Goal: Transaction & Acquisition: Purchase product/service

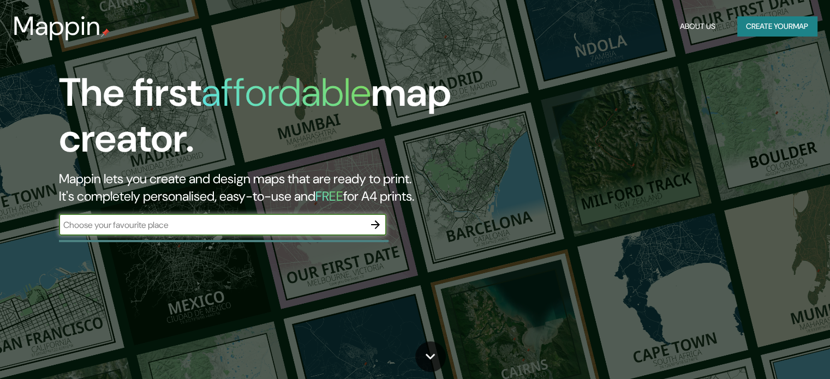
click at [117, 228] on input "text" at bounding box center [212, 225] width 306 height 13
type input "pusi"
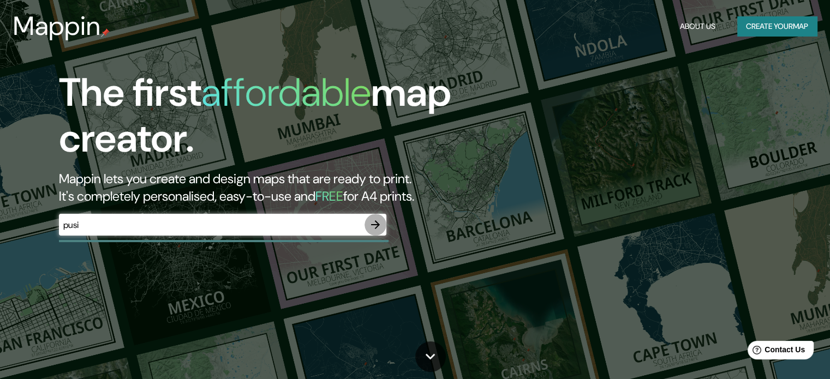
click at [380, 224] on icon "button" at bounding box center [375, 224] width 13 height 13
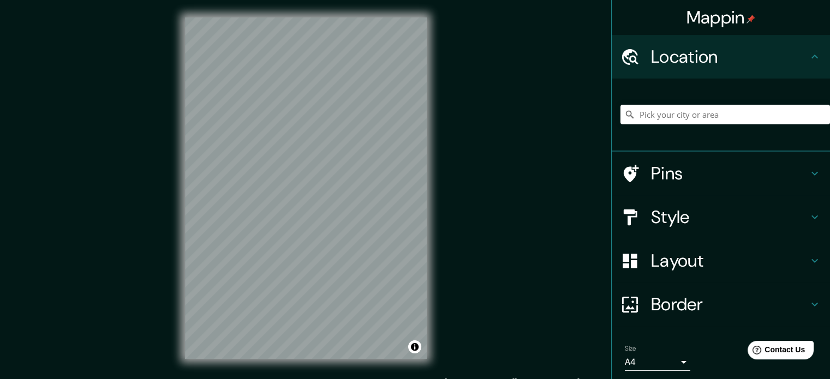
click at [531, 122] on div "Mappin Location Pins Style Layout Border Choose a border. Hint : you can make l…" at bounding box center [415, 197] width 830 height 394
click at [685, 108] on input "Pick your city or area" at bounding box center [726, 115] width 210 height 20
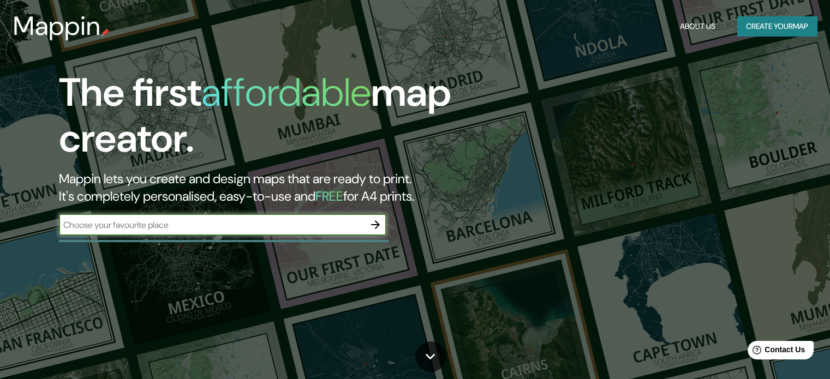
click at [151, 229] on input "text" at bounding box center [212, 225] width 306 height 13
type input "pusi"
click at [376, 228] on icon "button" at bounding box center [375, 225] width 9 height 9
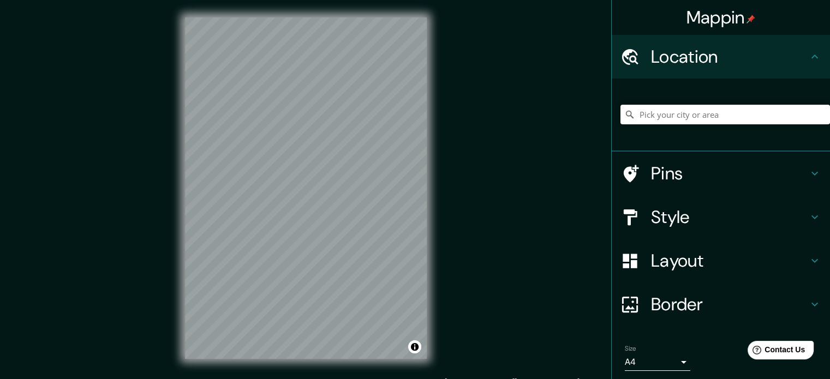
click at [692, 102] on div at bounding box center [726, 114] width 210 height 55
click at [701, 108] on input "Pick your city or area" at bounding box center [726, 115] width 210 height 20
type input "p"
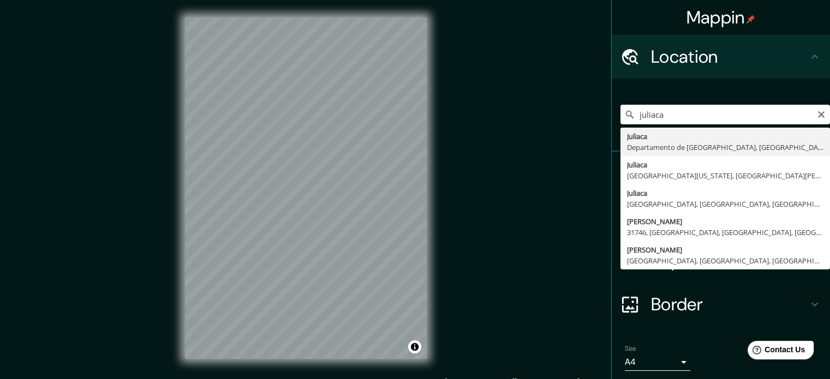
type input "Juliaca, [GEOGRAPHIC_DATA], [GEOGRAPHIC_DATA]"
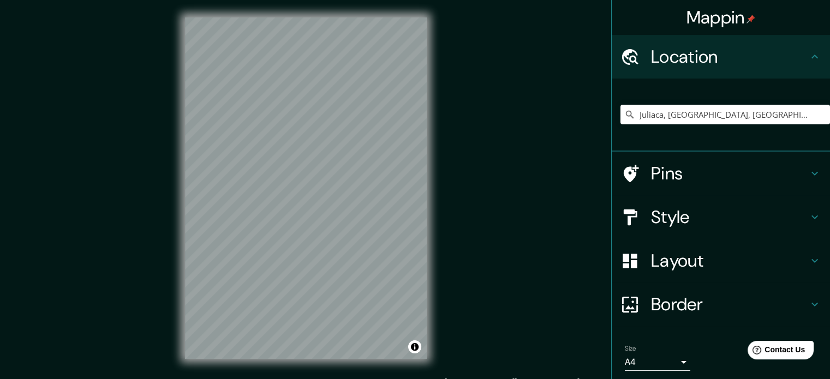
click at [681, 252] on h4 "Layout" at bounding box center [729, 261] width 157 height 22
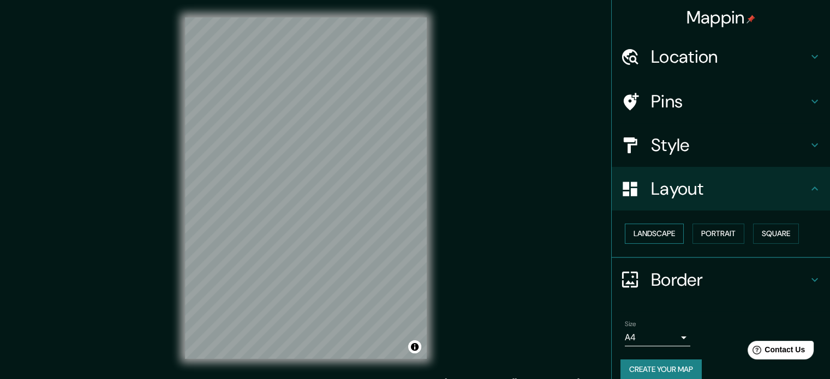
click at [651, 227] on button "Landscape" at bounding box center [654, 234] width 59 height 20
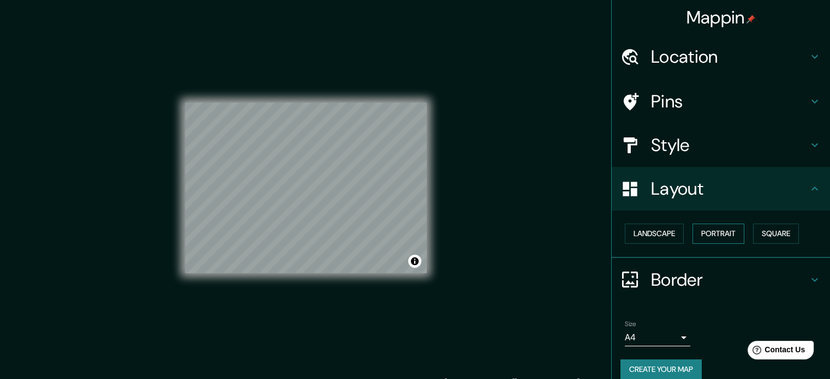
click at [715, 233] on button "Portrait" at bounding box center [719, 234] width 52 height 20
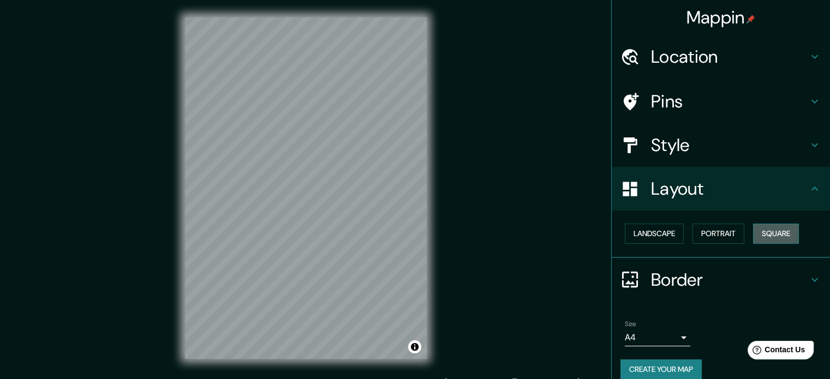
click at [777, 233] on button "Square" at bounding box center [776, 234] width 46 height 20
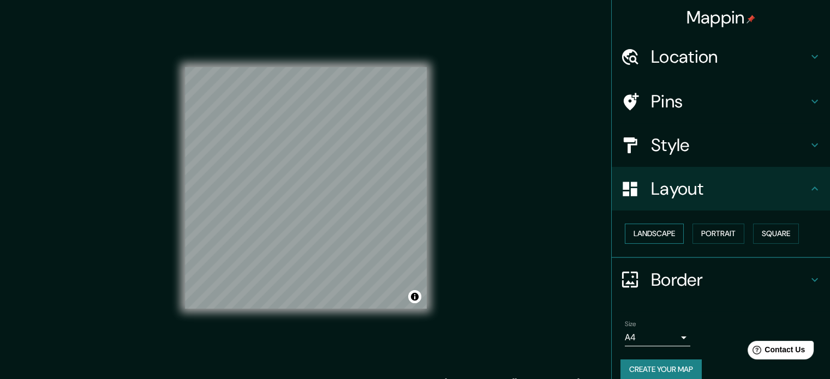
click at [631, 228] on button "Landscape" at bounding box center [654, 234] width 59 height 20
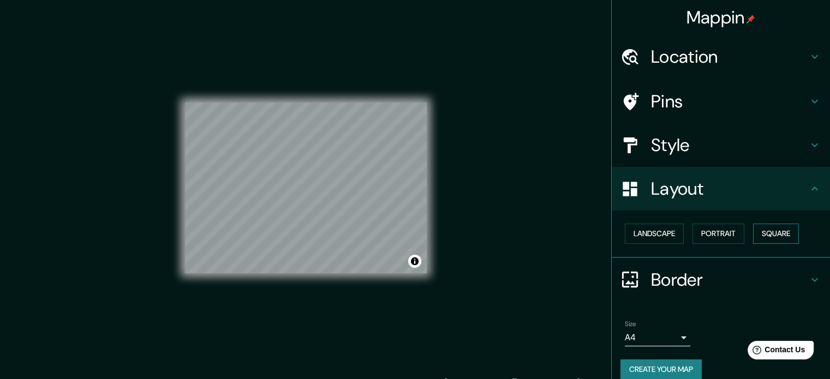
click at [771, 230] on button "Square" at bounding box center [776, 234] width 46 height 20
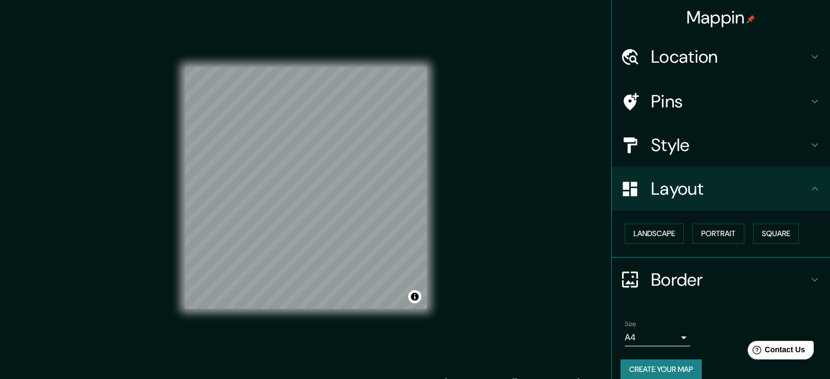
click at [437, 261] on div "© Mapbox © OpenStreetMap Improve this map" at bounding box center [306, 188] width 277 height 377
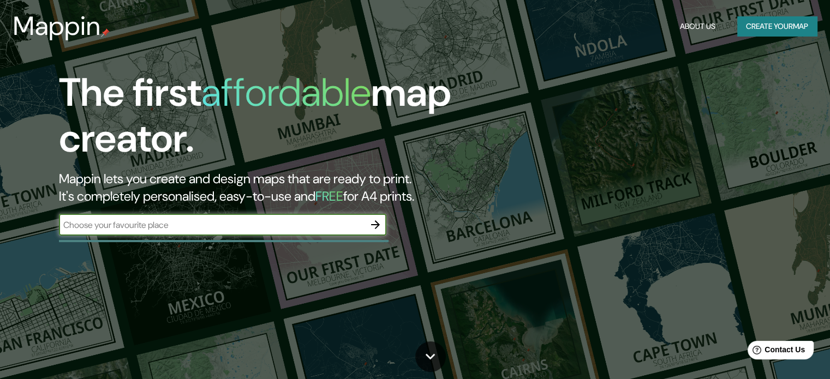
click at [141, 229] on input "text" at bounding box center [212, 225] width 306 height 13
type input "ju"
click at [377, 228] on icon "button" at bounding box center [375, 224] width 13 height 13
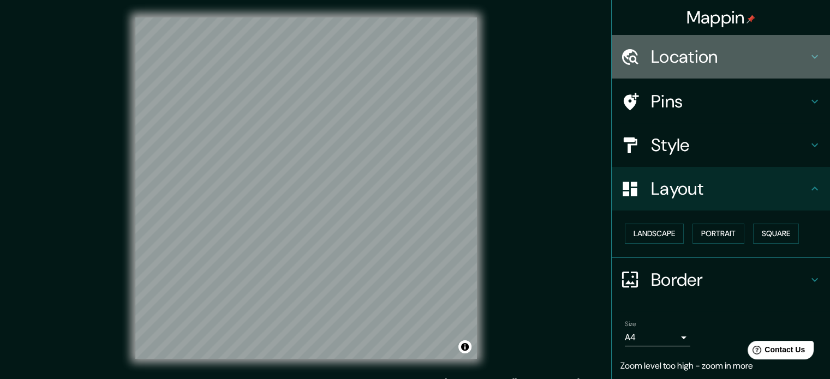
click at [661, 58] on h4 "Location" at bounding box center [729, 57] width 157 height 22
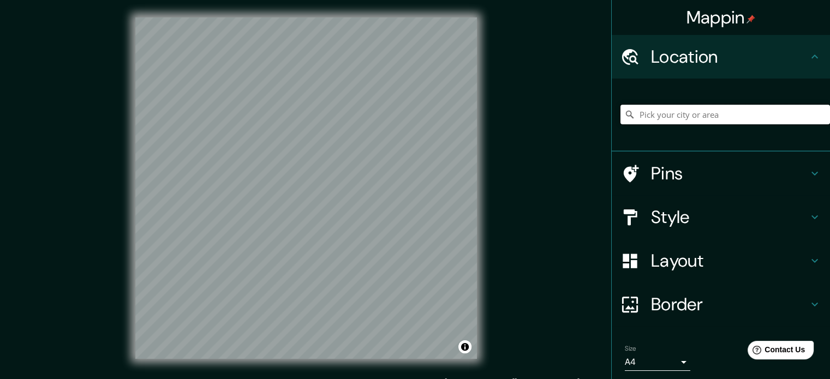
click at [685, 111] on input "Pick your city or area" at bounding box center [726, 115] width 210 height 20
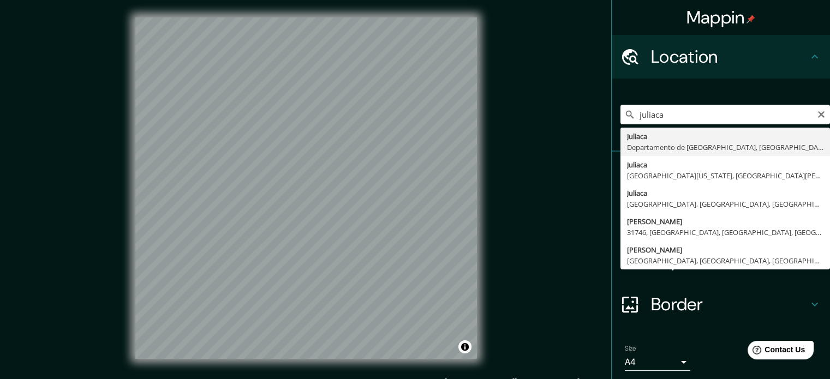
type input "Juliaca, [GEOGRAPHIC_DATA], [GEOGRAPHIC_DATA]"
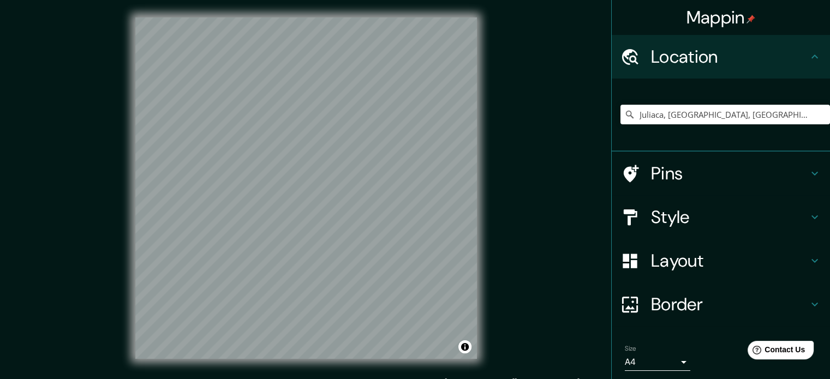
click at [213, 7] on div "© Mapbox © OpenStreetMap Improve this map" at bounding box center [306, 188] width 377 height 377
click at [681, 200] on div "Style" at bounding box center [721, 217] width 218 height 44
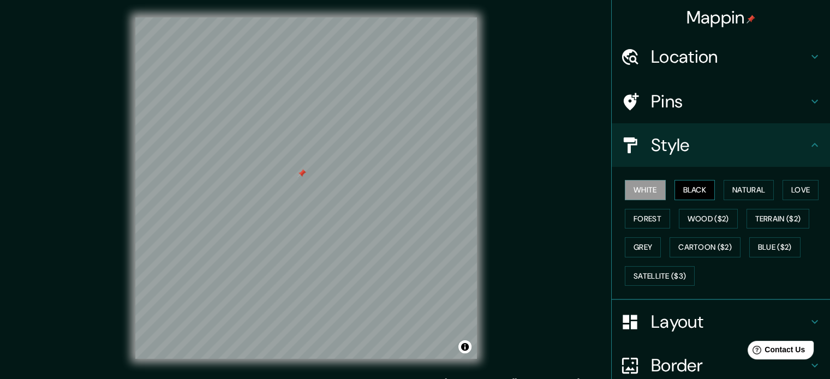
click at [675, 193] on button "Black" at bounding box center [695, 190] width 41 height 20
click at [749, 183] on button "Natural" at bounding box center [749, 190] width 50 height 20
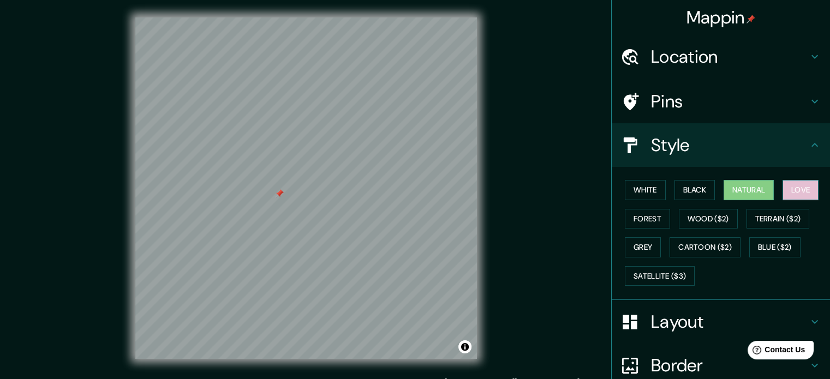
click at [790, 189] on button "Love" at bounding box center [801, 190] width 36 height 20
click at [648, 191] on button "White" at bounding box center [645, 190] width 41 height 20
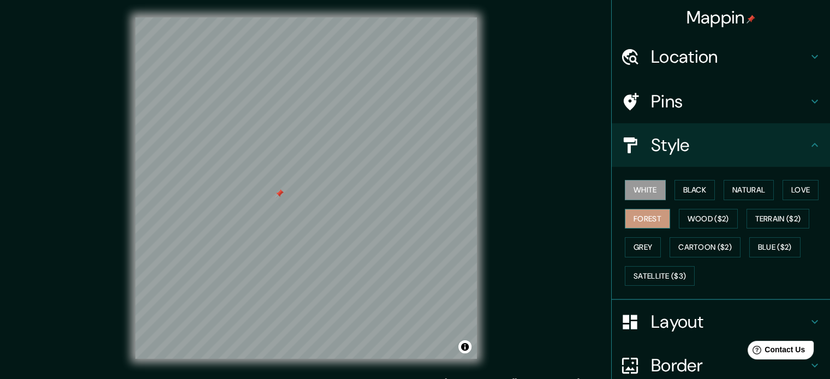
click at [640, 212] on button "Forest" at bounding box center [647, 219] width 45 height 20
click at [689, 216] on button "Wood ($2)" at bounding box center [708, 219] width 59 height 20
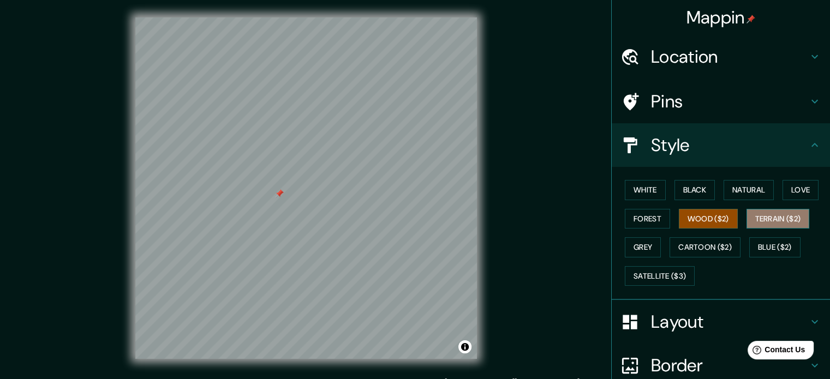
click at [758, 216] on button "Terrain ($2)" at bounding box center [778, 219] width 63 height 20
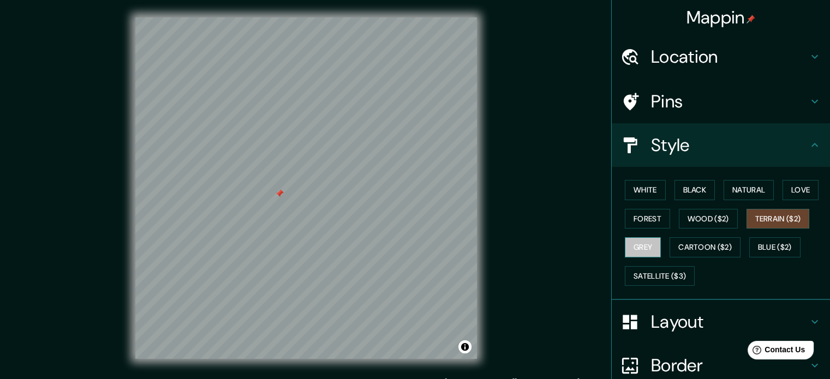
click at [639, 246] on button "Grey" at bounding box center [643, 247] width 36 height 20
click at [642, 210] on button "Forest" at bounding box center [647, 219] width 45 height 20
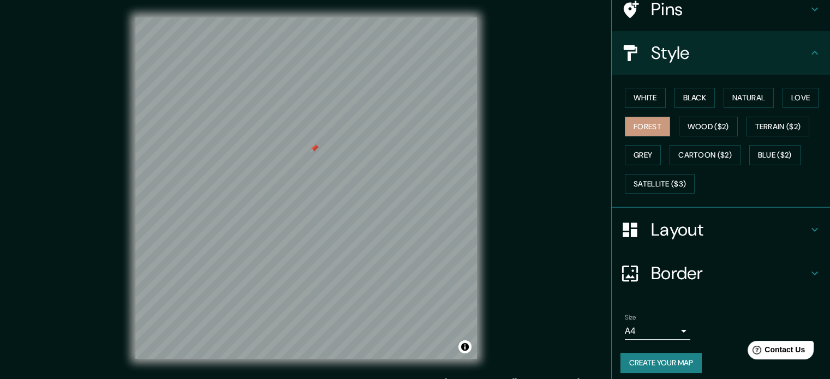
scroll to position [97, 0]
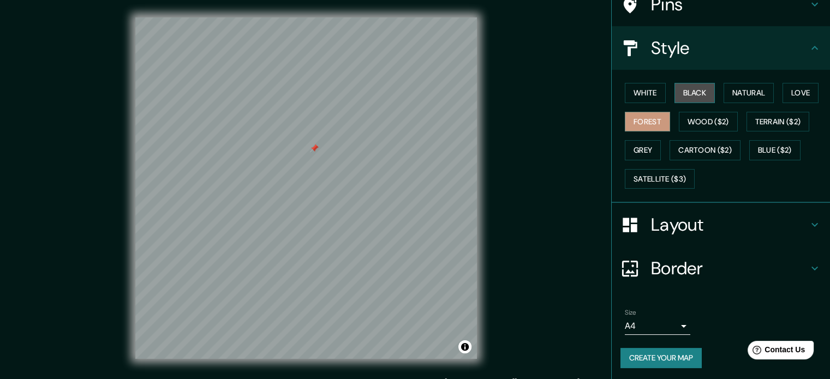
click at [694, 90] on button "Black" at bounding box center [695, 93] width 41 height 20
click at [635, 122] on button "Forest" at bounding box center [647, 122] width 45 height 20
click at [675, 230] on h4 "Layout" at bounding box center [729, 225] width 157 height 22
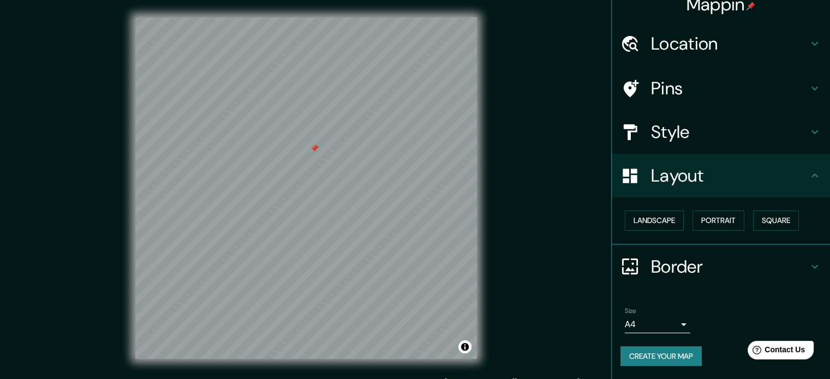
scroll to position [12, 0]
click at [668, 269] on h4 "Border" at bounding box center [729, 268] width 157 height 22
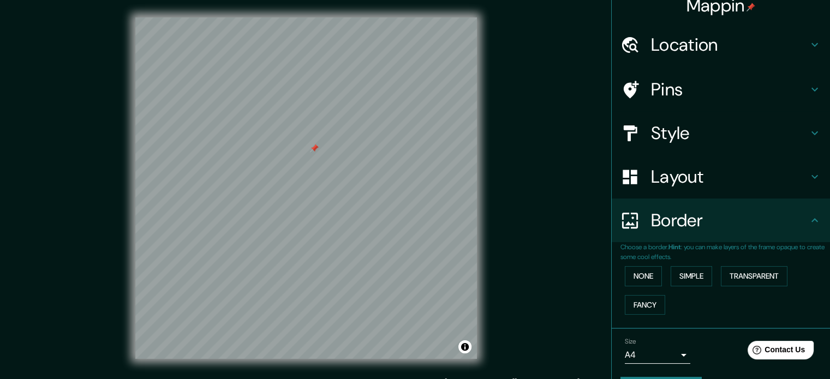
scroll to position [41, 0]
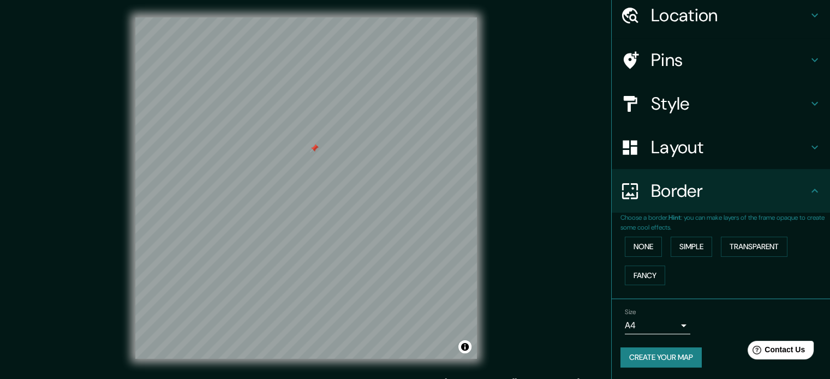
click at [671, 323] on body "Mappin Location [GEOGRAPHIC_DATA], [GEOGRAPHIC_DATA], [GEOGRAPHIC_DATA] Pins St…" at bounding box center [415, 189] width 830 height 379
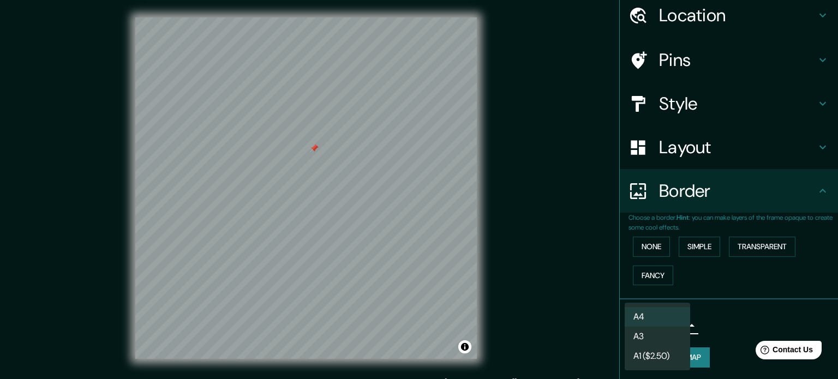
click at [734, 312] on div at bounding box center [419, 189] width 838 height 379
click at [681, 322] on body "Mappin Location [GEOGRAPHIC_DATA], [GEOGRAPHIC_DATA], [GEOGRAPHIC_DATA] Pins St…" at bounding box center [419, 189] width 838 height 379
click at [749, 317] on div at bounding box center [419, 189] width 838 height 379
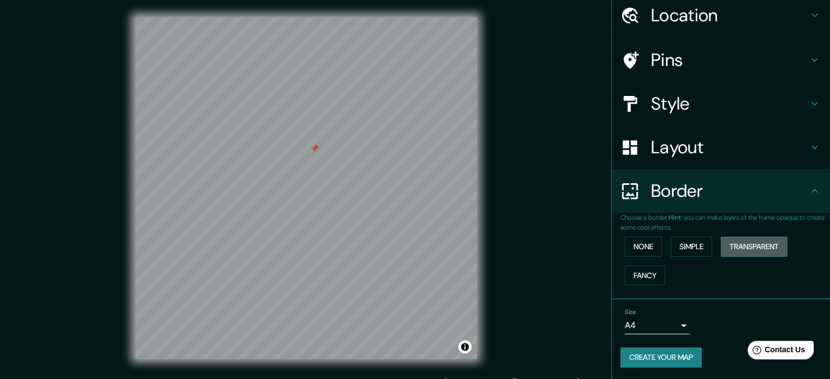
click at [753, 239] on button "Transparent" at bounding box center [754, 247] width 67 height 20
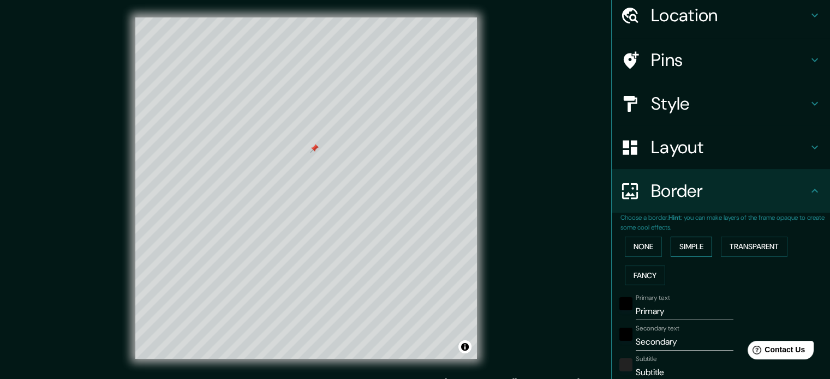
click at [695, 244] on button "Simple" at bounding box center [691, 247] width 41 height 20
click at [641, 249] on button "None" at bounding box center [643, 247] width 37 height 20
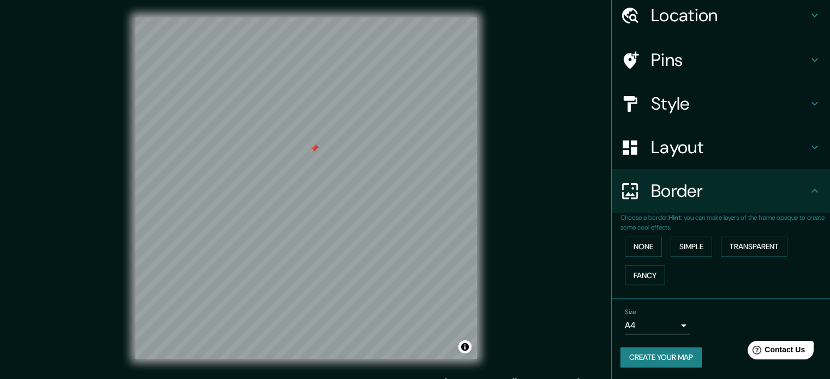
click at [727, 241] on button "Transparent" at bounding box center [754, 247] width 67 height 20
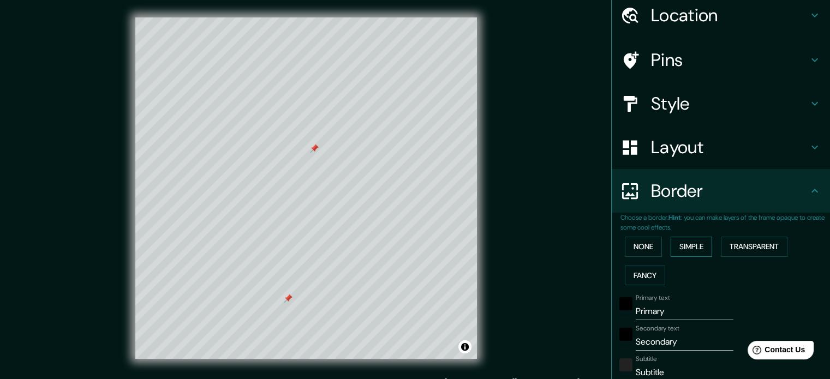
click at [692, 244] on button "Simple" at bounding box center [691, 247] width 41 height 20
click at [634, 247] on button "None" at bounding box center [643, 247] width 37 height 20
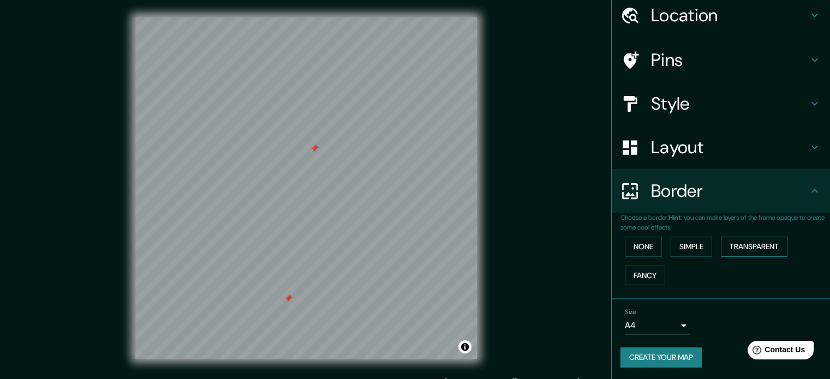
click at [746, 237] on button "Transparent" at bounding box center [754, 247] width 67 height 20
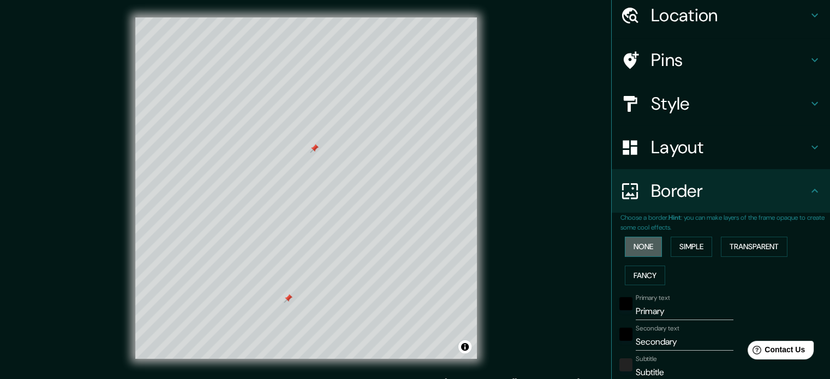
click at [627, 248] on button "None" at bounding box center [643, 247] width 37 height 20
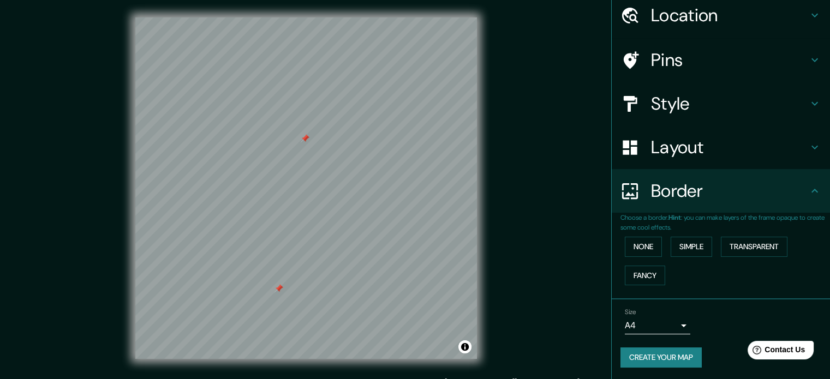
click at [649, 314] on div "Size A4 single" at bounding box center [658, 321] width 66 height 26
click at [653, 323] on body "Mappin Location [GEOGRAPHIC_DATA], [GEOGRAPHIC_DATA], [GEOGRAPHIC_DATA] Pins St…" at bounding box center [415, 189] width 830 height 379
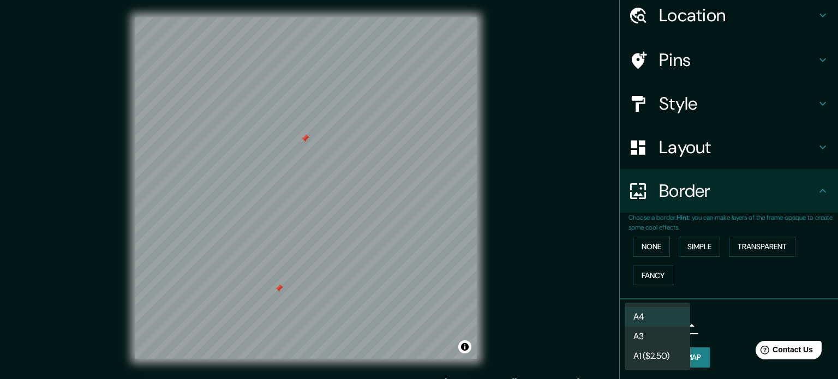
click at [646, 333] on li "A3" at bounding box center [658, 337] width 66 height 20
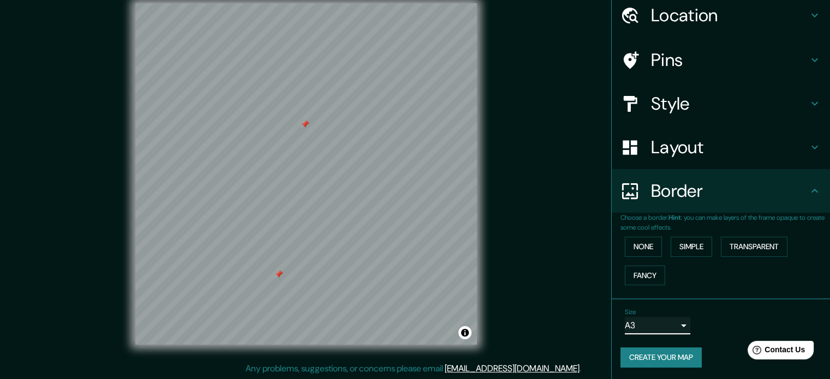
scroll to position [0, 0]
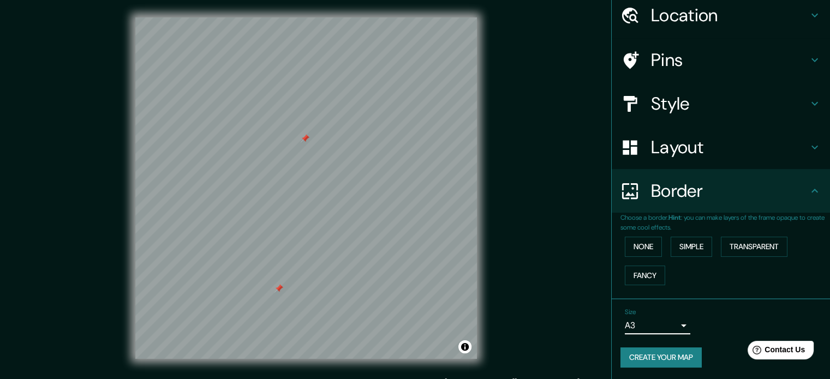
click at [662, 360] on button "Create your map" at bounding box center [661, 358] width 81 height 20
click at [675, 360] on button "Create your map" at bounding box center [661, 358] width 81 height 20
click at [667, 106] on h4 "Style" at bounding box center [729, 104] width 157 height 22
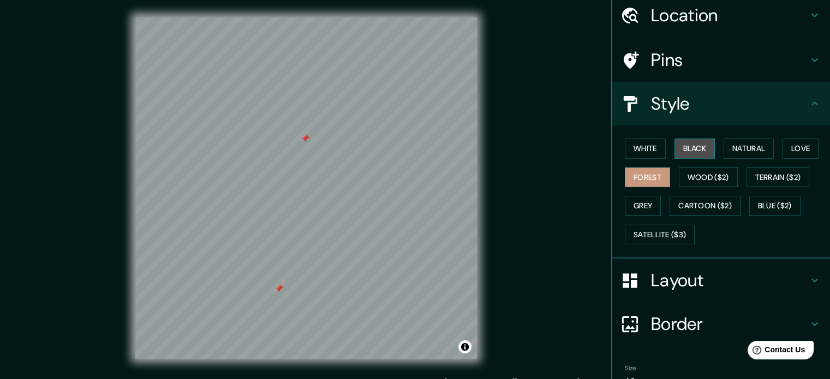
click at [677, 145] on button "Black" at bounding box center [695, 149] width 41 height 20
click at [635, 174] on button "Forest" at bounding box center [647, 178] width 45 height 20
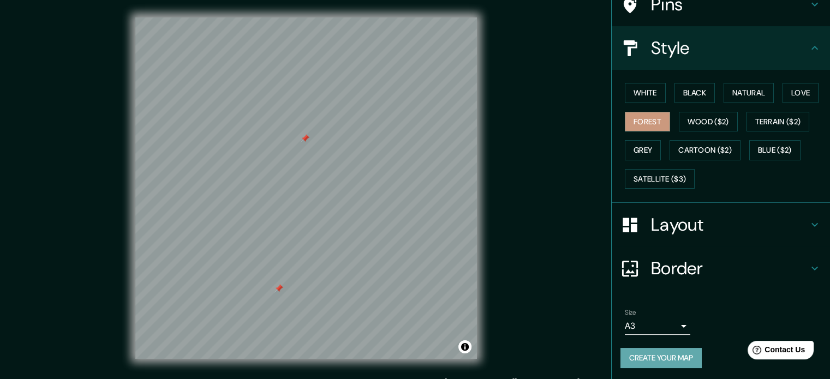
click at [653, 353] on button "Create your map" at bounding box center [661, 358] width 81 height 20
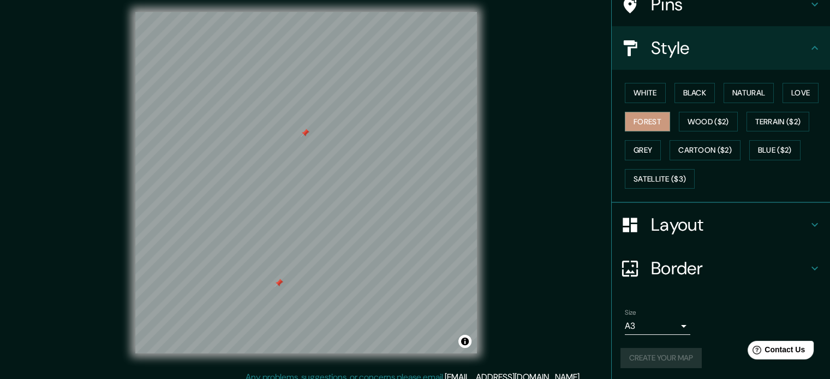
scroll to position [14, 0]
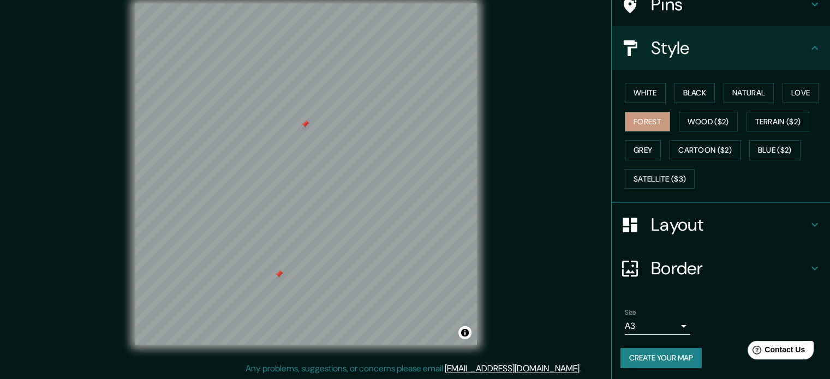
drag, startPoint x: 751, startPoint y: 1, endPoint x: 547, endPoint y: 270, distance: 337.8
click at [547, 270] on div "Mappin Location [GEOGRAPHIC_DATA], [GEOGRAPHIC_DATA], [GEOGRAPHIC_DATA] Pins St…" at bounding box center [415, 183] width 830 height 394
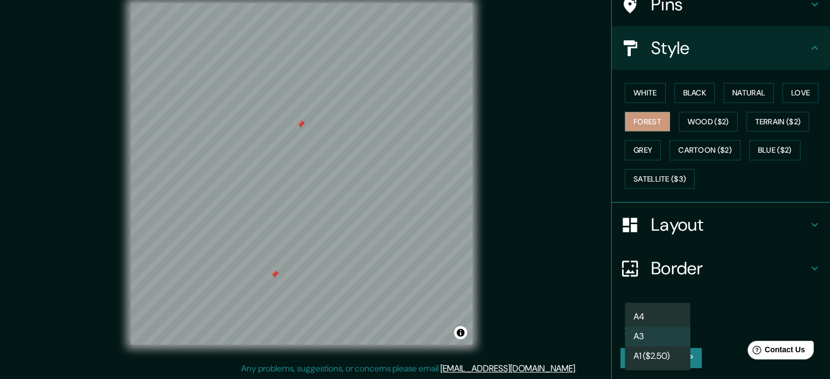
click at [656, 325] on body "Mappin Location [GEOGRAPHIC_DATA], [GEOGRAPHIC_DATA], [GEOGRAPHIC_DATA] Pins St…" at bounding box center [415, 175] width 830 height 379
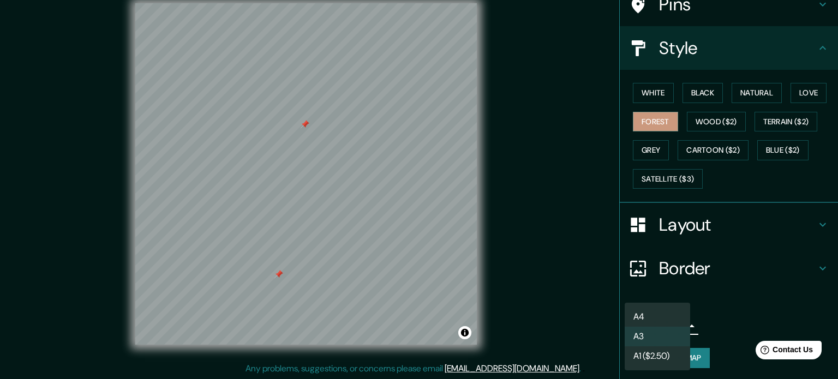
click at [655, 310] on li "A4" at bounding box center [658, 317] width 66 height 20
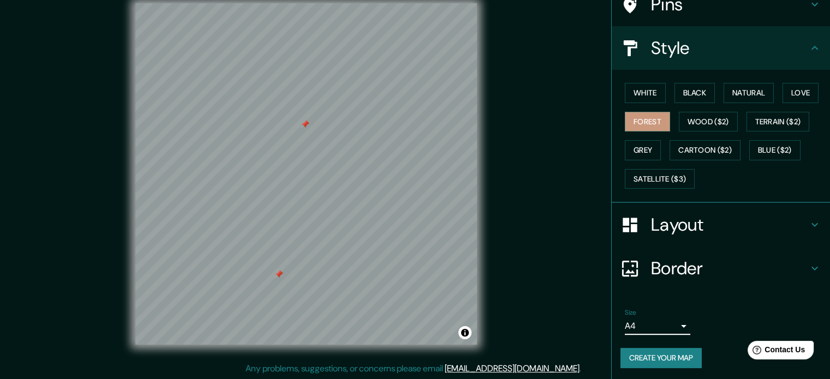
click at [664, 354] on button "Create your map" at bounding box center [661, 358] width 81 height 20
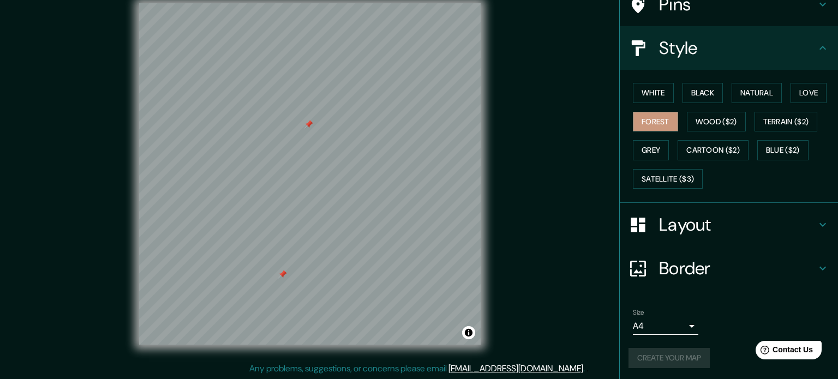
click at [661, 327] on body "Mappin Location [GEOGRAPHIC_DATA], [GEOGRAPHIC_DATA], [GEOGRAPHIC_DATA] Pins St…" at bounding box center [419, 175] width 838 height 379
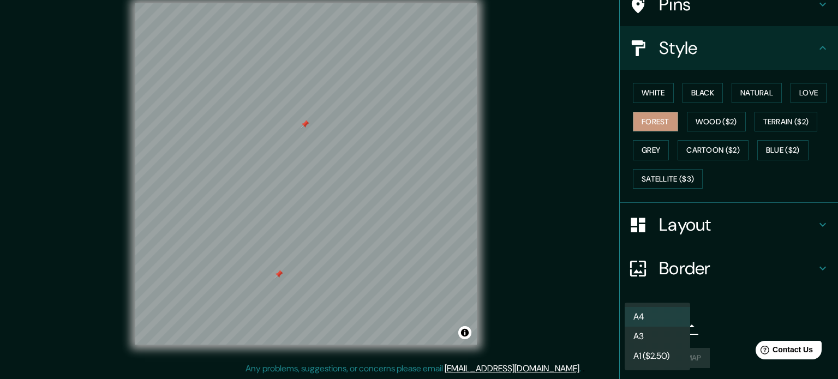
click at [662, 336] on li "A3" at bounding box center [658, 337] width 66 height 20
type input "a4"
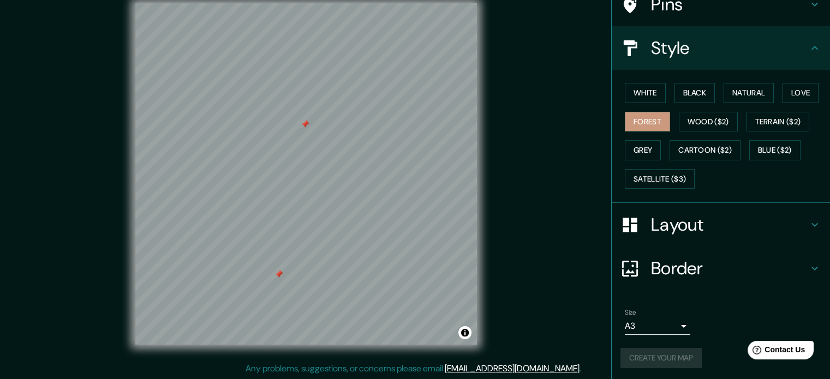
click at [671, 353] on div "Create your map" at bounding box center [721, 358] width 201 height 20
click at [693, 92] on button "Black" at bounding box center [695, 93] width 41 height 20
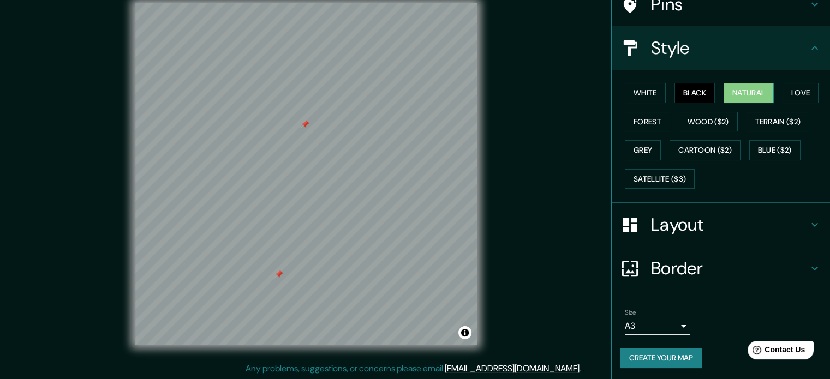
click at [731, 94] on button "Natural" at bounding box center [749, 93] width 50 height 20
click at [639, 91] on button "White" at bounding box center [645, 93] width 41 height 20
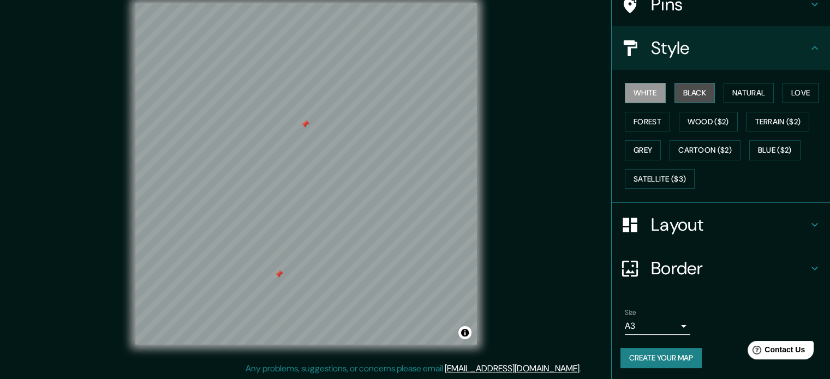
click at [688, 89] on button "Black" at bounding box center [695, 93] width 41 height 20
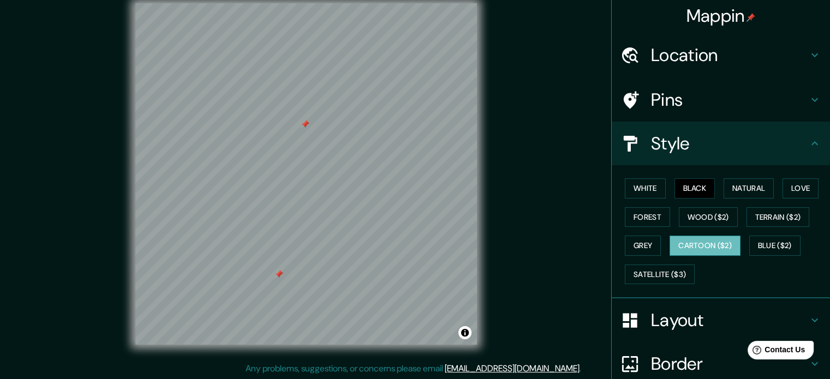
scroll to position [0, 0]
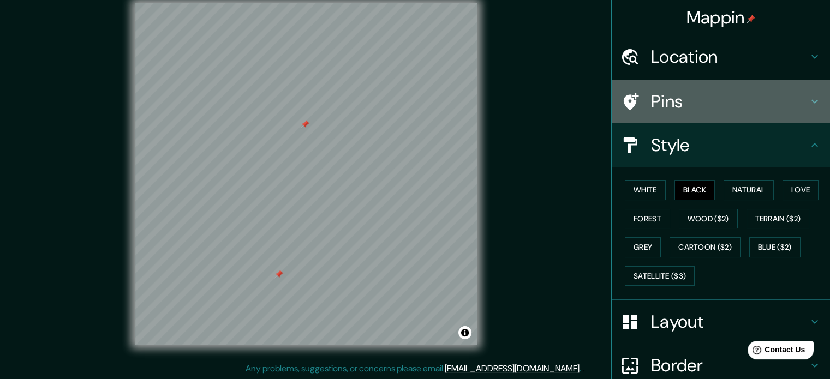
click at [651, 102] on h4 "Pins" at bounding box center [729, 102] width 157 height 22
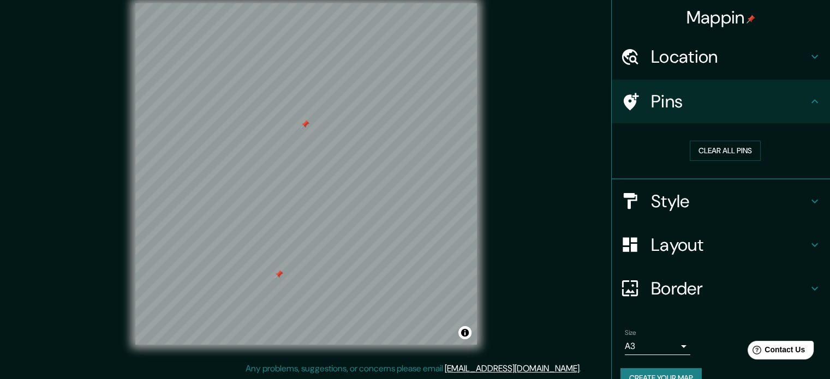
click at [675, 46] on h4 "Location" at bounding box center [729, 57] width 157 height 22
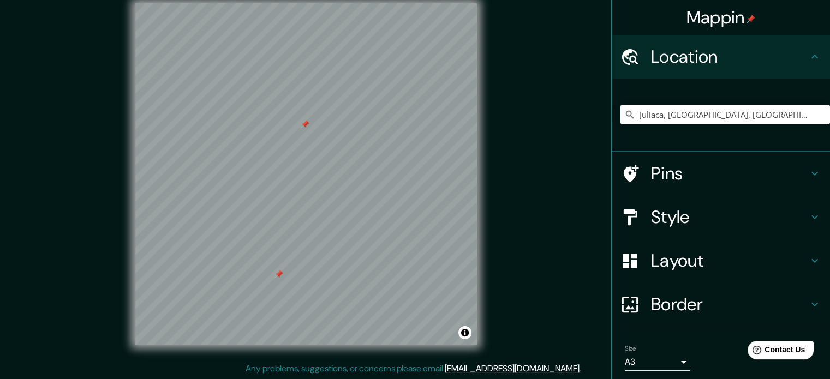
click at [570, 137] on div "Mappin Location [GEOGRAPHIC_DATA], [GEOGRAPHIC_DATA], [GEOGRAPHIC_DATA] Pins St…" at bounding box center [415, 183] width 830 height 394
click at [489, 103] on div "© Mapbox © OpenStreetMap Improve this map" at bounding box center [306, 174] width 377 height 377
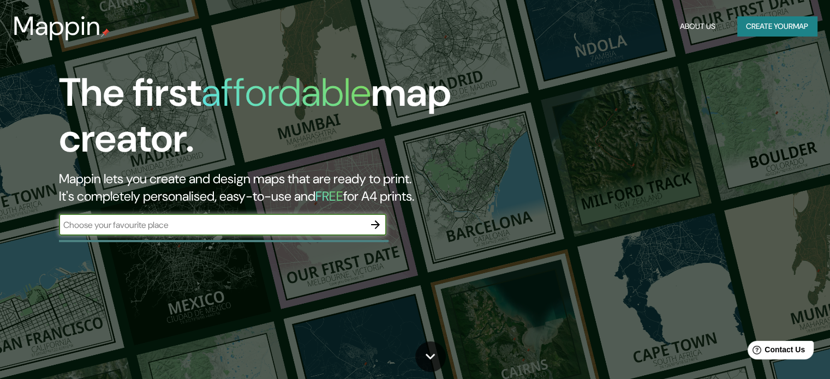
click at [373, 232] on button "button" at bounding box center [376, 225] width 22 height 22
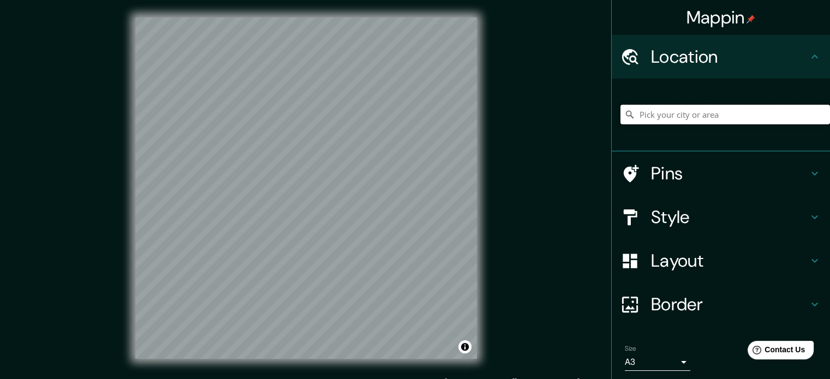
click at [658, 115] on input "Pick your city or area" at bounding box center [726, 115] width 210 height 20
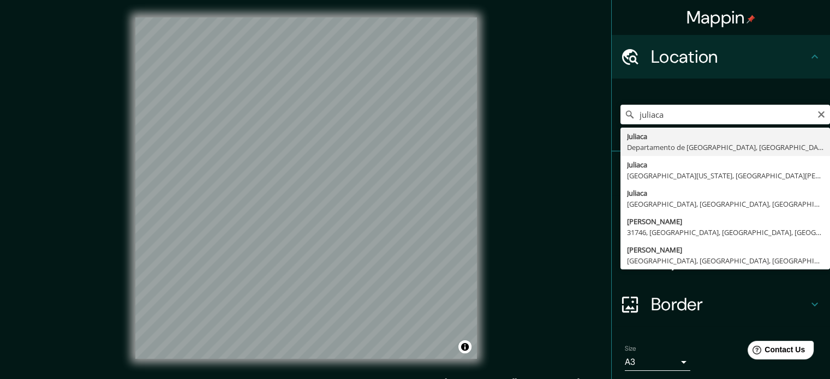
type input "Juliaca, [GEOGRAPHIC_DATA], [GEOGRAPHIC_DATA]"
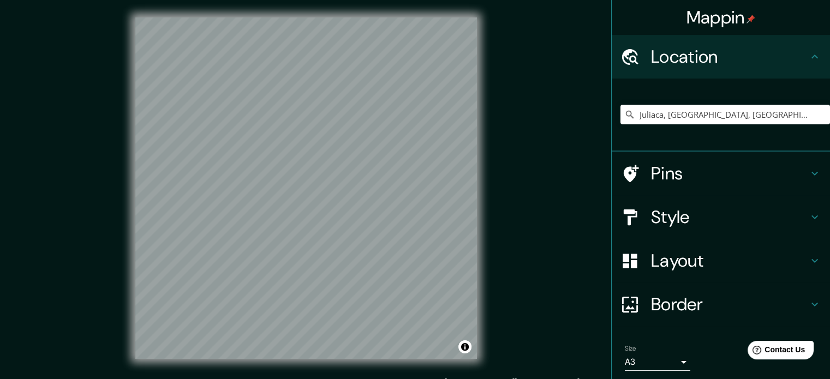
click at [668, 212] on h4 "Style" at bounding box center [729, 217] width 157 height 22
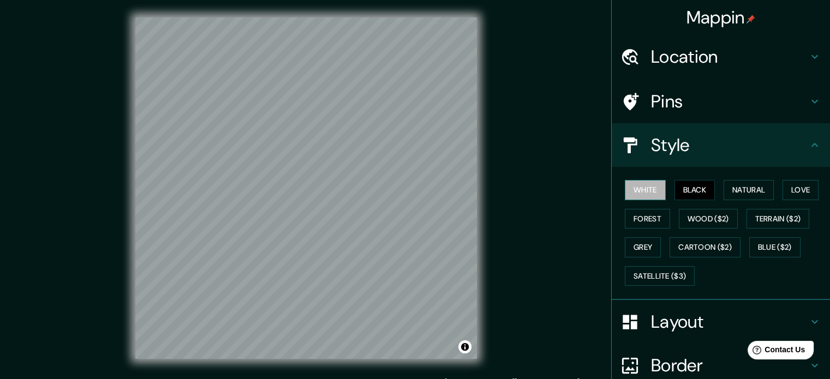
click at [642, 193] on button "White" at bounding box center [645, 190] width 41 height 20
click at [687, 188] on button "Black" at bounding box center [695, 190] width 41 height 20
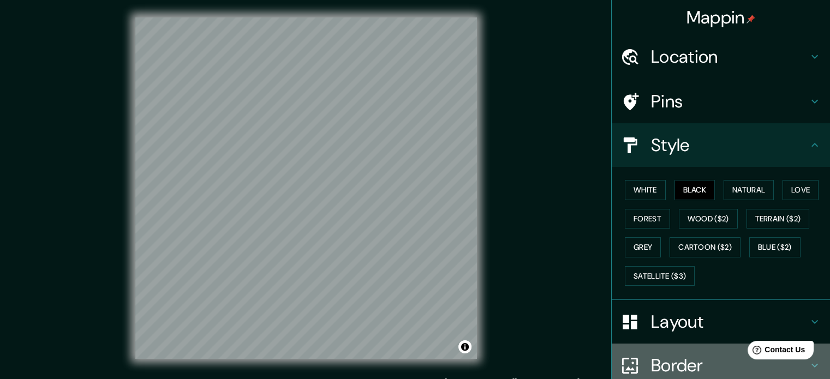
click at [683, 360] on h4 "Border" at bounding box center [729, 366] width 157 height 22
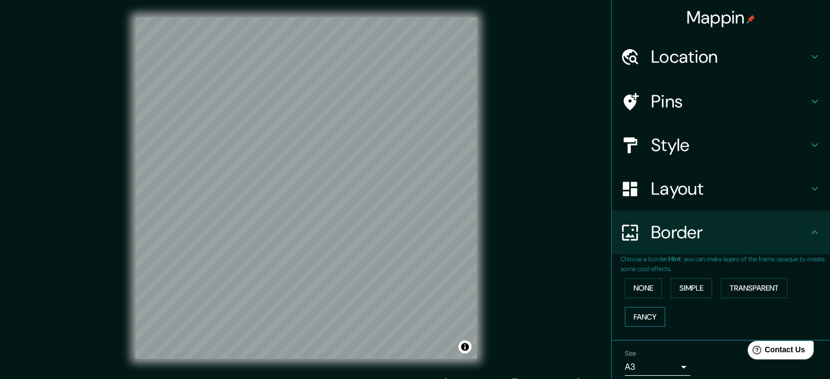
scroll to position [41, 0]
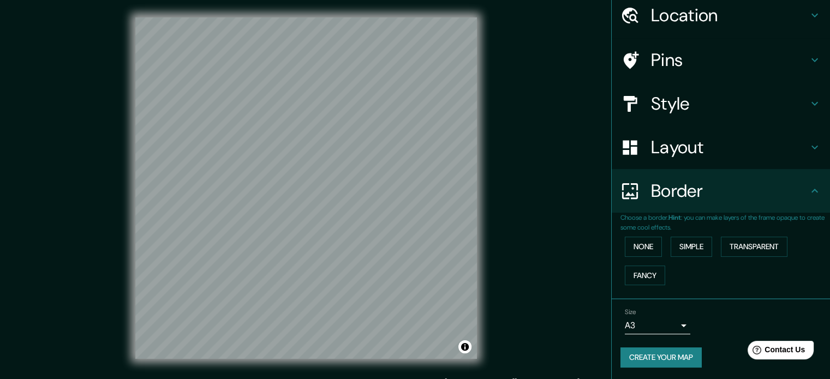
click at [657, 353] on button "Create your map" at bounding box center [661, 358] width 81 height 20
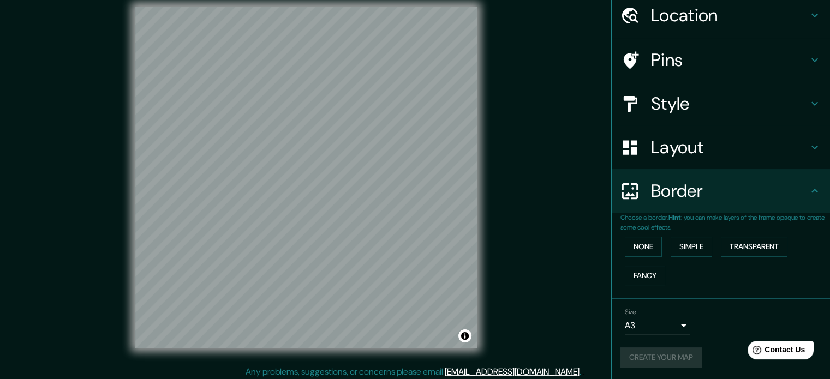
scroll to position [14, 0]
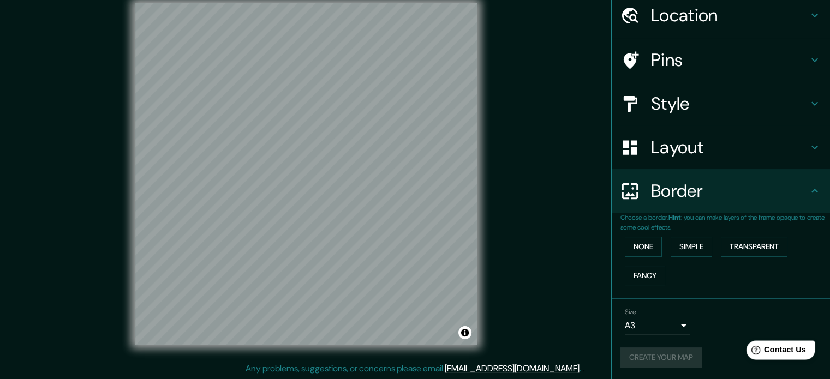
click at [776, 342] on div "Help Contact Us" at bounding box center [781, 350] width 69 height 19
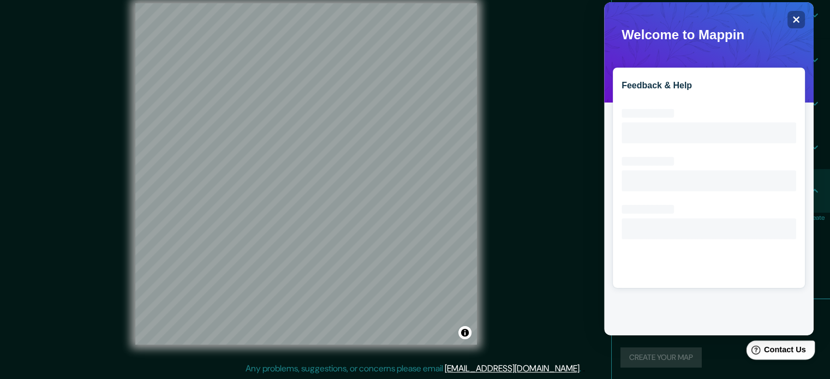
scroll to position [0, 0]
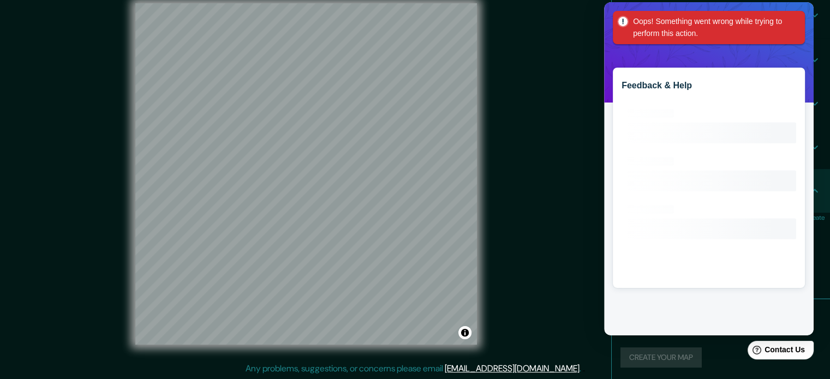
click at [800, 16] on span "Oops! Something went wrong while trying to perform this action." at bounding box center [709, 27] width 192 height 33
click at [552, 161] on div "Mappin Location [GEOGRAPHIC_DATA], [GEOGRAPHIC_DATA], [GEOGRAPHIC_DATA] Pins St…" at bounding box center [415, 183] width 830 height 394
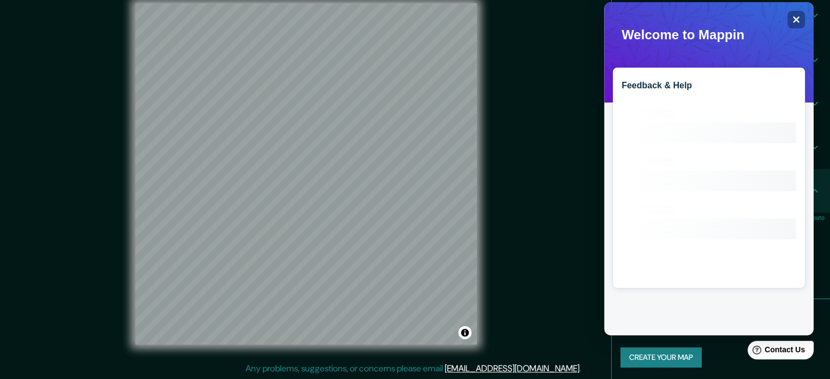
click at [649, 360] on button "Create your map" at bounding box center [661, 358] width 81 height 20
click at [679, 348] on button "Create your map" at bounding box center [661, 358] width 81 height 20
click at [793, 17] on icon "Close" at bounding box center [796, 19] width 7 height 7
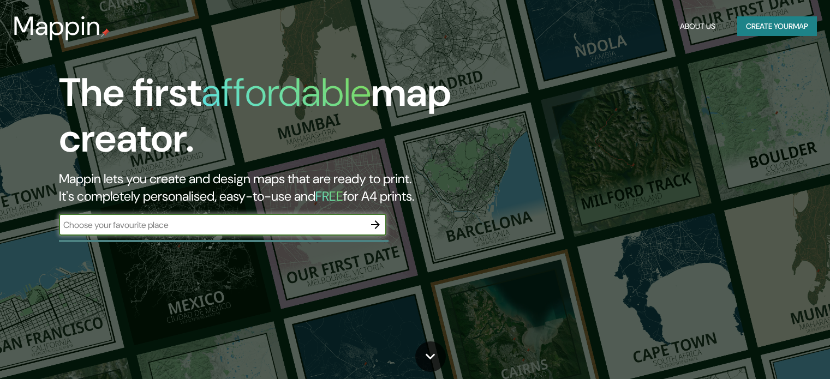
click at [275, 225] on input "text" at bounding box center [212, 225] width 306 height 13
click at [362, 230] on input "text" at bounding box center [212, 225] width 306 height 13
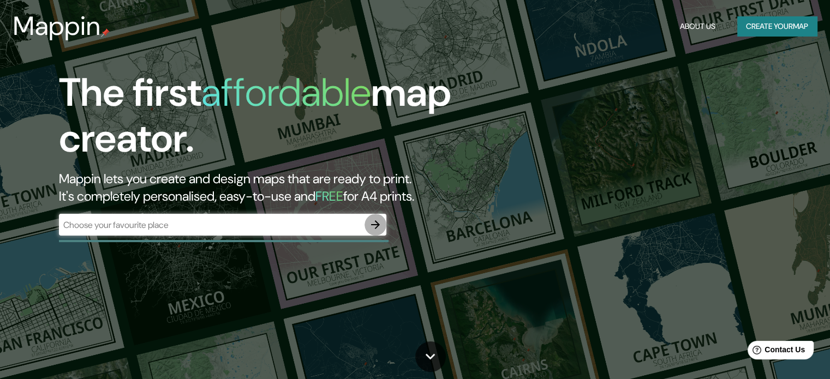
click at [384, 224] on button "button" at bounding box center [376, 225] width 22 height 22
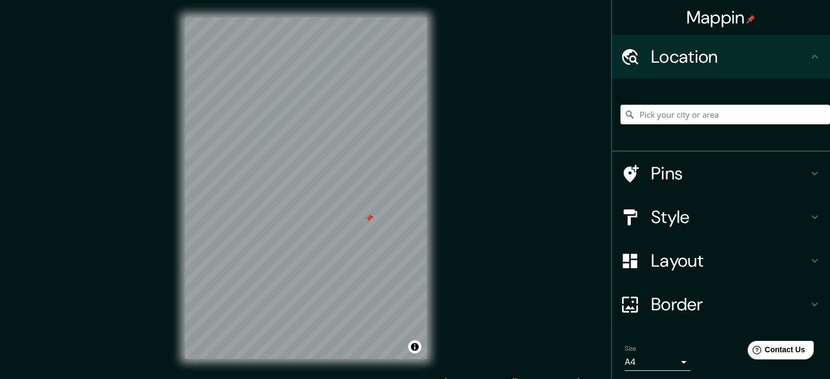
click at [630, 122] on input "Pick your city or area" at bounding box center [726, 115] width 210 height 20
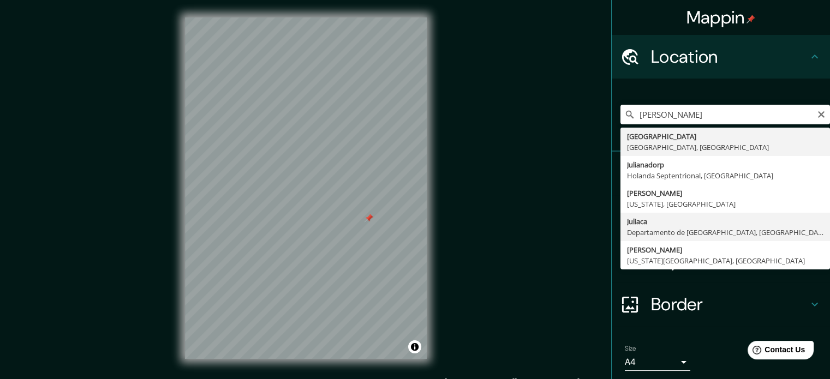
type input "Juliaca, [GEOGRAPHIC_DATA], [GEOGRAPHIC_DATA]"
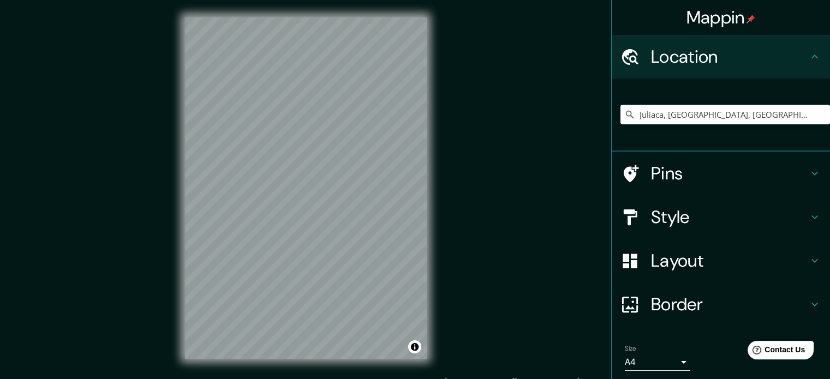
click at [427, 290] on div "© Mapbox © OpenStreetMap Improve this map" at bounding box center [306, 188] width 277 height 377
click at [662, 123] on input "Juliaca, [GEOGRAPHIC_DATA], [GEOGRAPHIC_DATA]" at bounding box center [726, 115] width 210 height 20
click at [756, 115] on input "Juliaca, [GEOGRAPHIC_DATA], [GEOGRAPHIC_DATA]" at bounding box center [726, 115] width 210 height 20
click at [770, 112] on input "Juliaca, [GEOGRAPHIC_DATA], [GEOGRAPHIC_DATA]" at bounding box center [726, 115] width 210 height 20
click at [657, 209] on h4 "Style" at bounding box center [729, 217] width 157 height 22
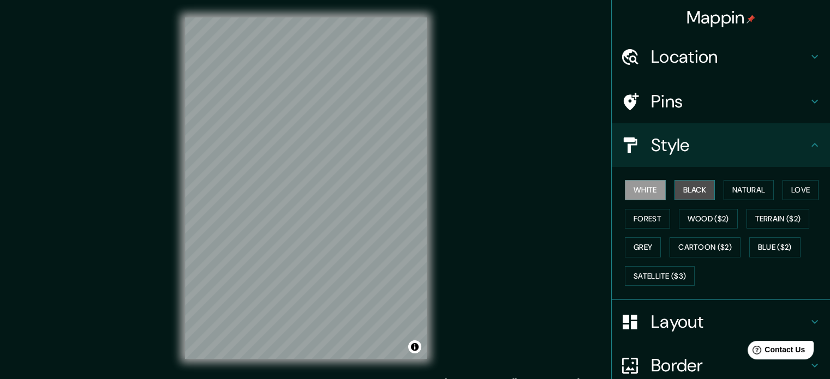
click at [675, 190] on button "Black" at bounding box center [695, 190] width 41 height 20
click at [714, 185] on div "White Black Natural Love Forest Wood ($2) Terrain ($2) Grey Cartoon ($2) Blue (…" at bounding box center [726, 233] width 210 height 115
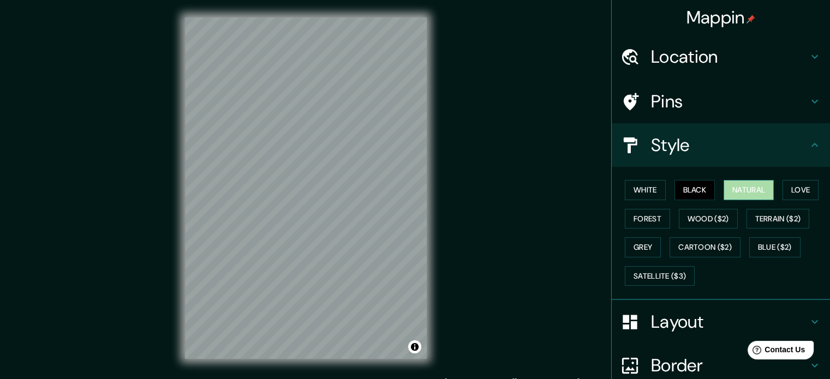
click at [736, 185] on button "Natural" at bounding box center [749, 190] width 50 height 20
click at [801, 181] on button "Love" at bounding box center [801, 190] width 36 height 20
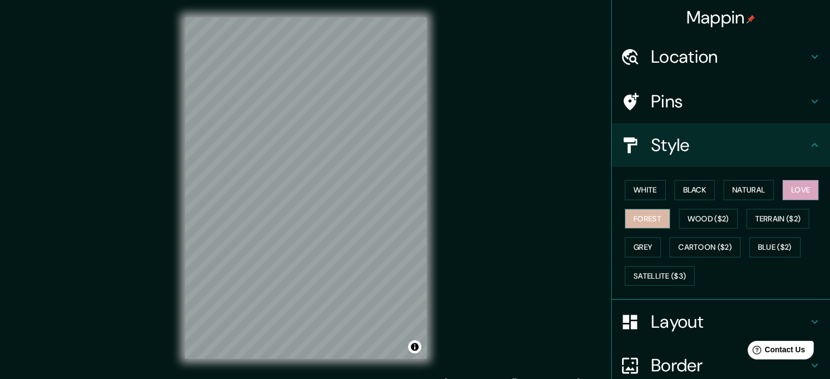
click at [636, 215] on button "Forest" at bounding box center [647, 219] width 45 height 20
click at [705, 216] on button "Wood ($2)" at bounding box center [708, 219] width 59 height 20
click at [635, 217] on button "Forest" at bounding box center [647, 219] width 45 height 20
click at [694, 211] on button "Wood ($2)" at bounding box center [708, 219] width 59 height 20
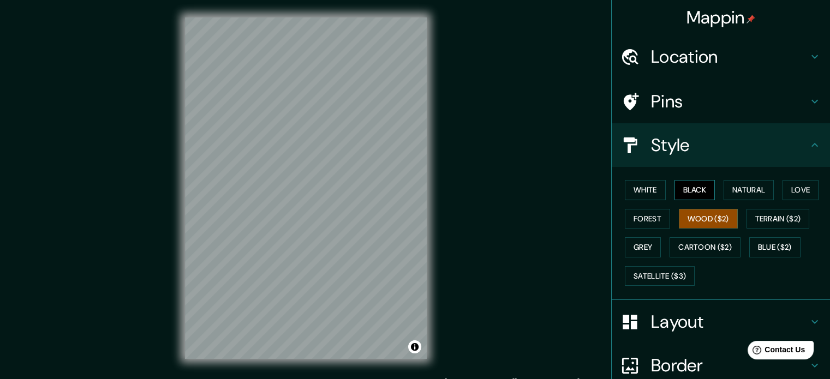
click at [692, 191] on button "Black" at bounding box center [695, 190] width 41 height 20
click at [703, 211] on button "Wood ($2)" at bounding box center [708, 219] width 59 height 20
click at [734, 193] on button "Natural" at bounding box center [749, 190] width 50 height 20
click at [721, 216] on button "Wood ($2)" at bounding box center [708, 219] width 59 height 20
click at [752, 212] on button "Terrain ($2)" at bounding box center [778, 219] width 63 height 20
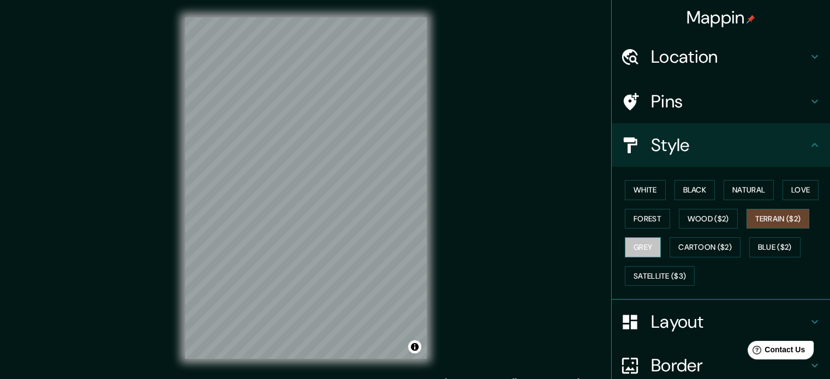
click at [629, 242] on button "Grey" at bounding box center [643, 247] width 36 height 20
click at [694, 211] on button "Wood ($2)" at bounding box center [708, 219] width 59 height 20
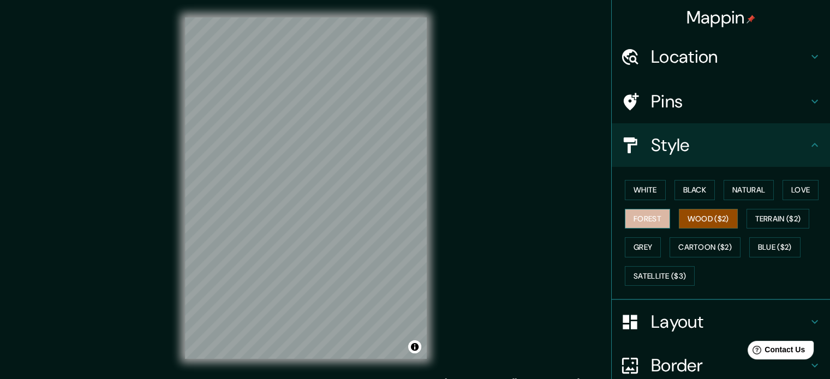
click at [625, 217] on button "Forest" at bounding box center [647, 219] width 45 height 20
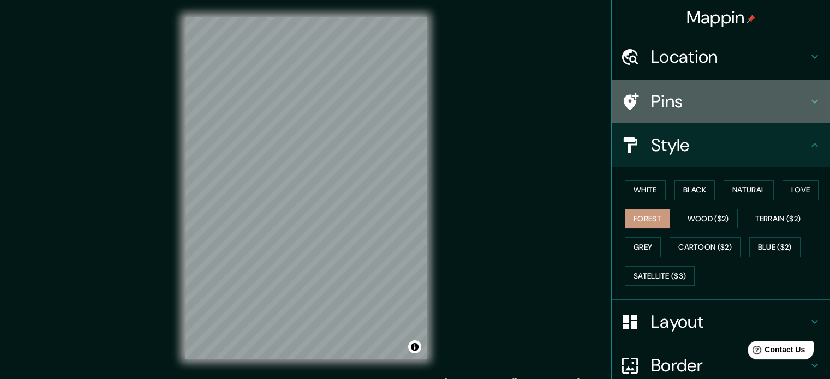
click at [651, 102] on h4 "Pins" at bounding box center [729, 102] width 157 height 22
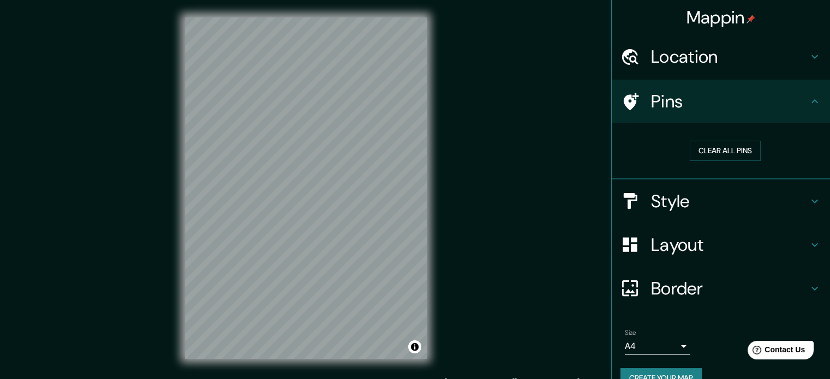
click at [651, 102] on h4 "Pins" at bounding box center [729, 102] width 157 height 22
click at [729, 151] on button "Clear all pins" at bounding box center [725, 151] width 71 height 20
click at [701, 150] on button "Clear all pins" at bounding box center [725, 151] width 71 height 20
click at [348, 259] on div at bounding box center [346, 256] width 9 height 9
click at [346, 258] on div at bounding box center [347, 256] width 9 height 9
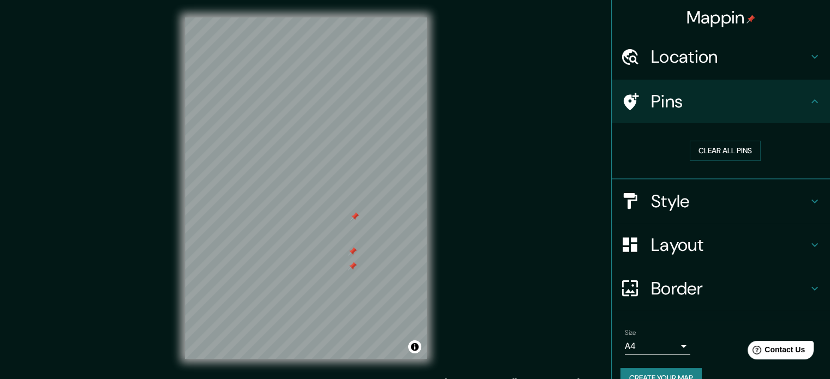
drag, startPoint x: 354, startPoint y: 251, endPoint x: 355, endPoint y: 269, distance: 17.5
click at [355, 270] on div at bounding box center [352, 266] width 9 height 9
drag, startPoint x: 352, startPoint y: 265, endPoint x: 359, endPoint y: 292, distance: 27.8
click at [359, 295] on div at bounding box center [358, 295] width 9 height 9
drag, startPoint x: 359, startPoint y: 296, endPoint x: 301, endPoint y: 290, distance: 58.2
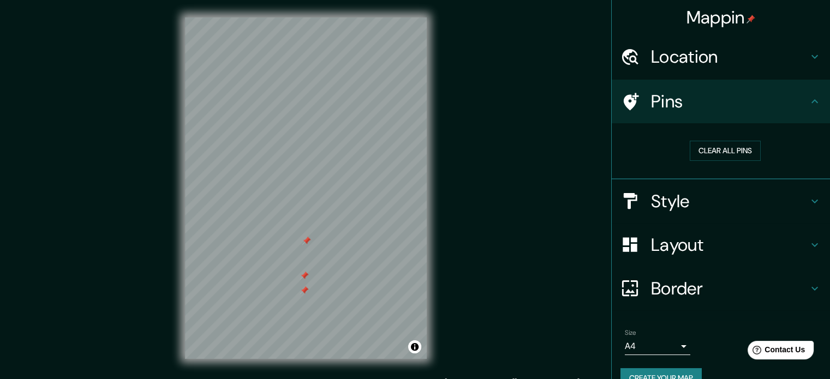
click at [301, 290] on div at bounding box center [304, 290] width 9 height 9
click at [301, 285] on div at bounding box center [302, 289] width 9 height 9
click at [305, 278] on div at bounding box center [305, 275] width 9 height 9
click at [299, 272] on div at bounding box center [302, 274] width 9 height 9
click at [304, 238] on div at bounding box center [304, 239] width 9 height 9
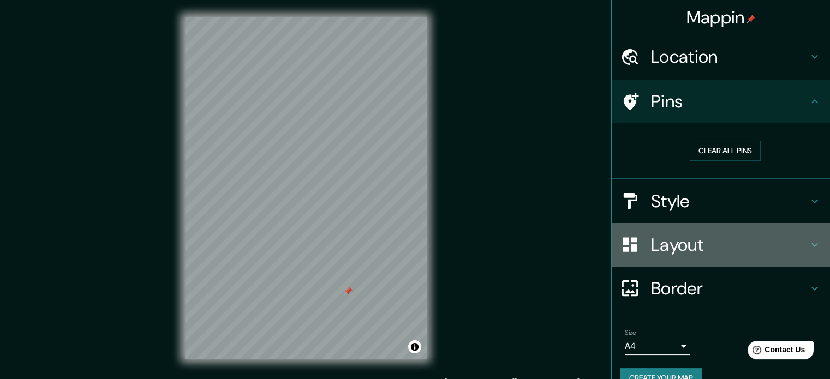
click at [676, 235] on h4 "Layout" at bounding box center [729, 245] width 157 height 22
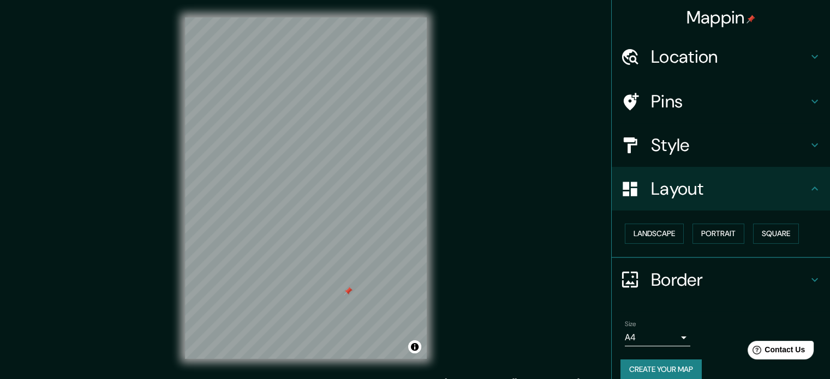
click at [661, 271] on h4 "Border" at bounding box center [729, 280] width 157 height 22
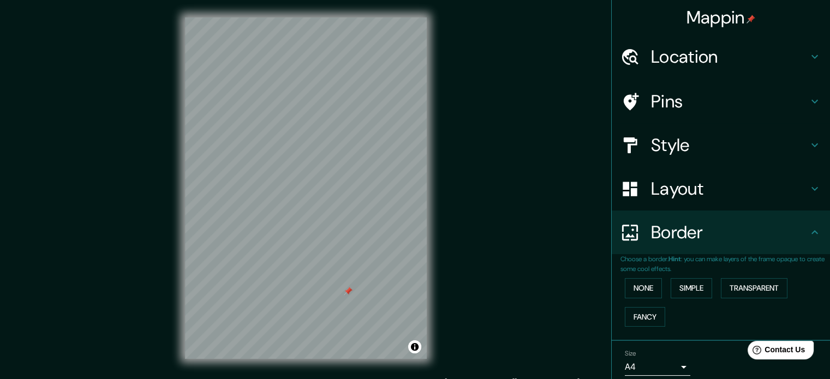
click at [659, 139] on h4 "Style" at bounding box center [729, 145] width 157 height 22
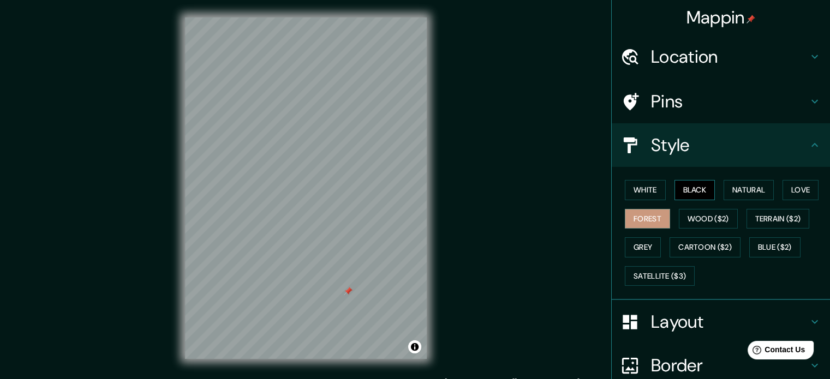
click at [691, 183] on button "Black" at bounding box center [695, 190] width 41 height 20
click at [733, 182] on button "Natural" at bounding box center [749, 190] width 50 height 20
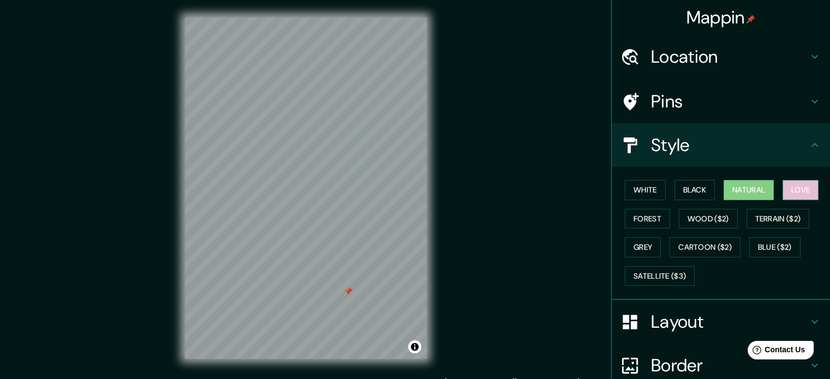
click at [783, 183] on button "Love" at bounding box center [801, 190] width 36 height 20
